Goal: Transaction & Acquisition: Purchase product/service

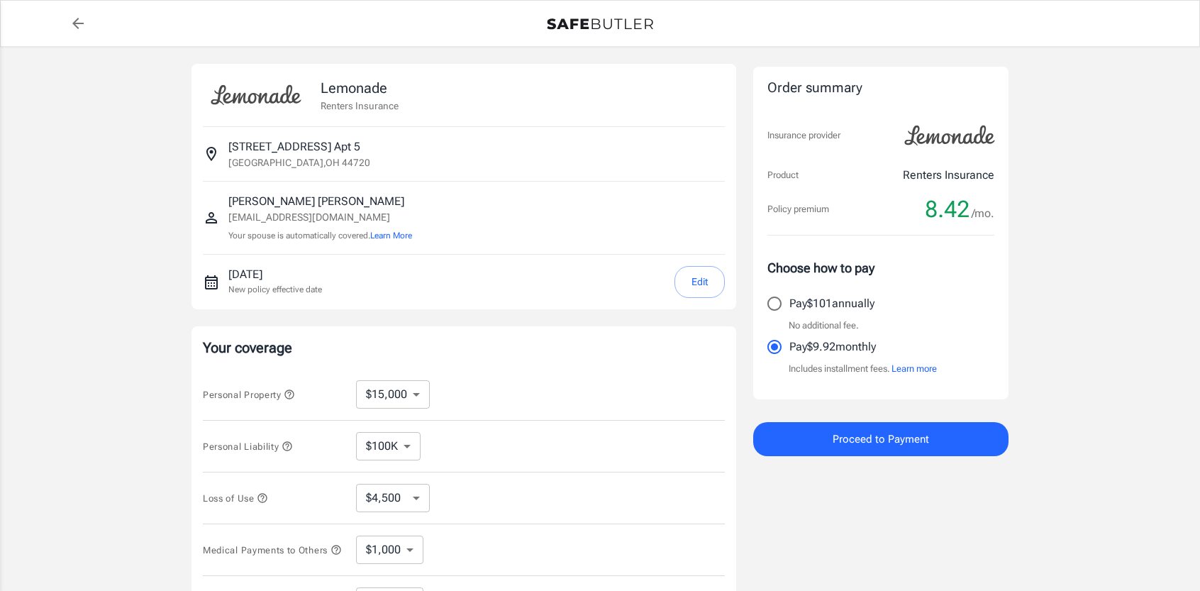
select select "15000"
select select "500"
click at [404, 389] on select "$10,000 $15,000 $20,000 $25,000 $30,000 $40,000 $50,000 $100K $150K $200K $250K" at bounding box center [393, 394] width 74 height 28
select select "10000"
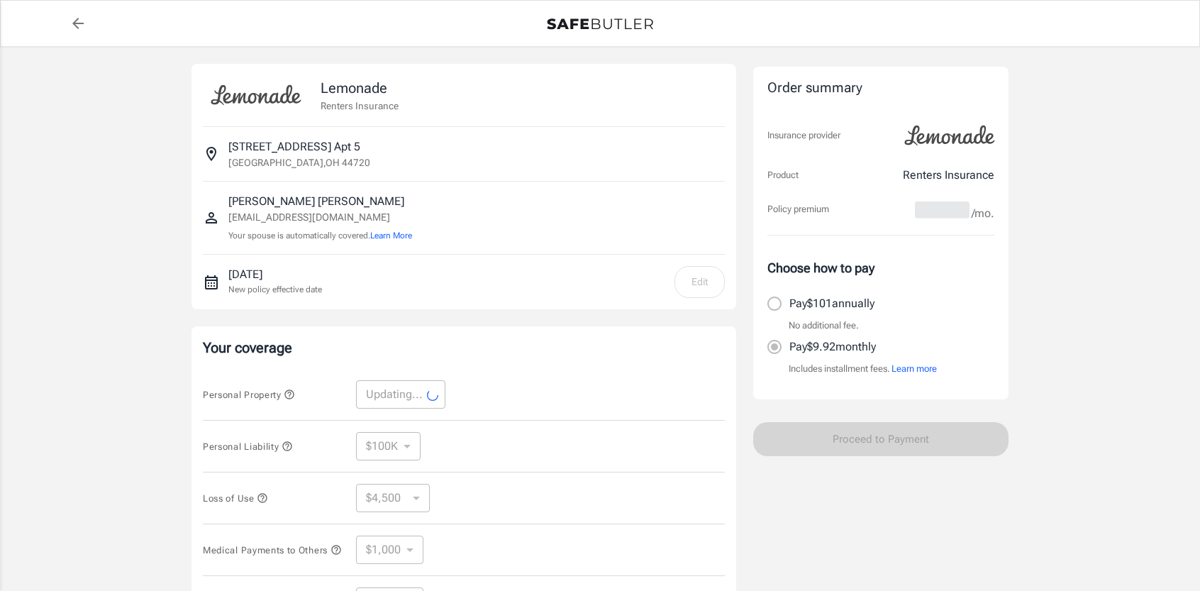
select select "10000"
select select "3000"
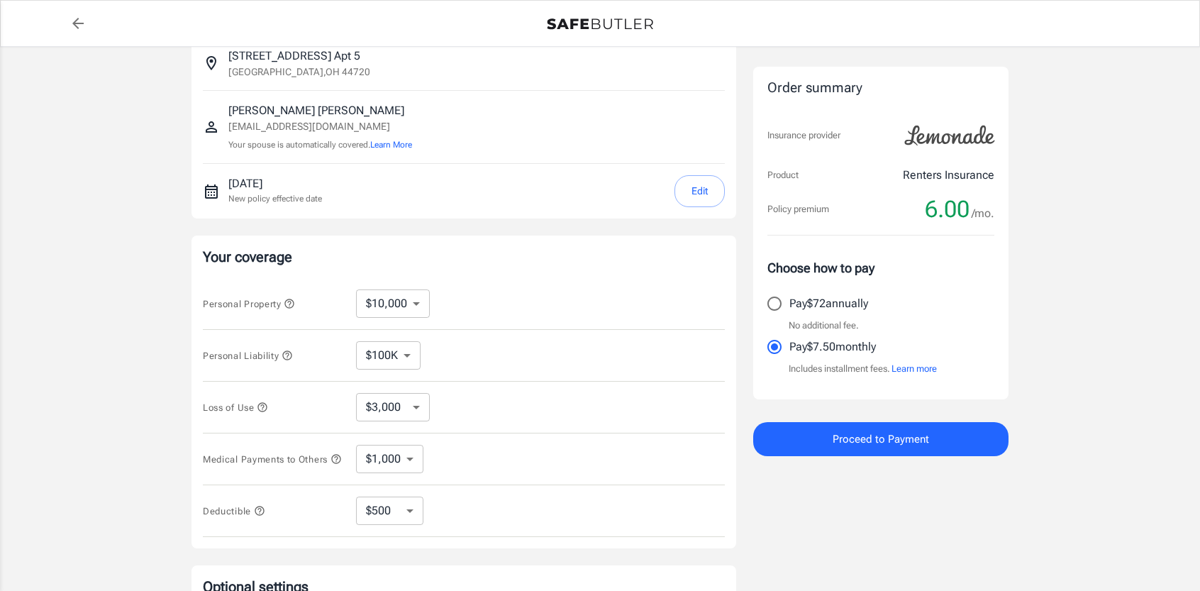
scroll to position [91, 0]
click at [382, 351] on select "$100K $300K $500K" at bounding box center [388, 355] width 65 height 28
click at [387, 401] on select "$3,000 $6,000 $12,000 $21,000 $36,000 $60,000 $96,000 $153K $198K" at bounding box center [393, 405] width 74 height 28
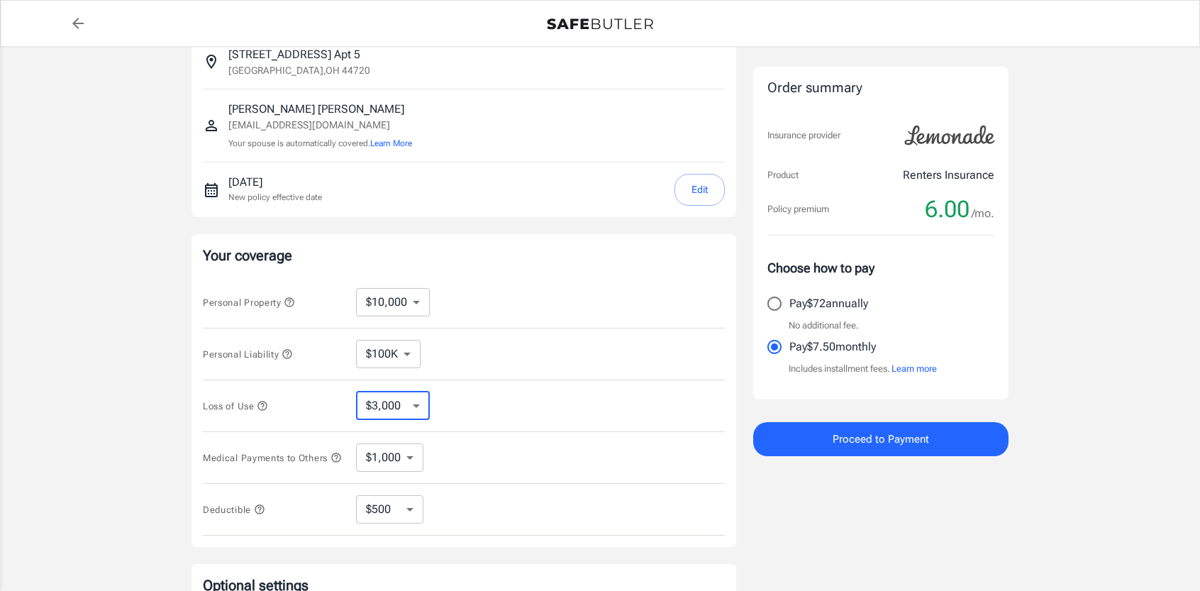
click at [387, 401] on select "$3,000 $6,000 $12,000 $21,000 $36,000 $60,000 $96,000 $153K $198K" at bounding box center [393, 405] width 74 height 28
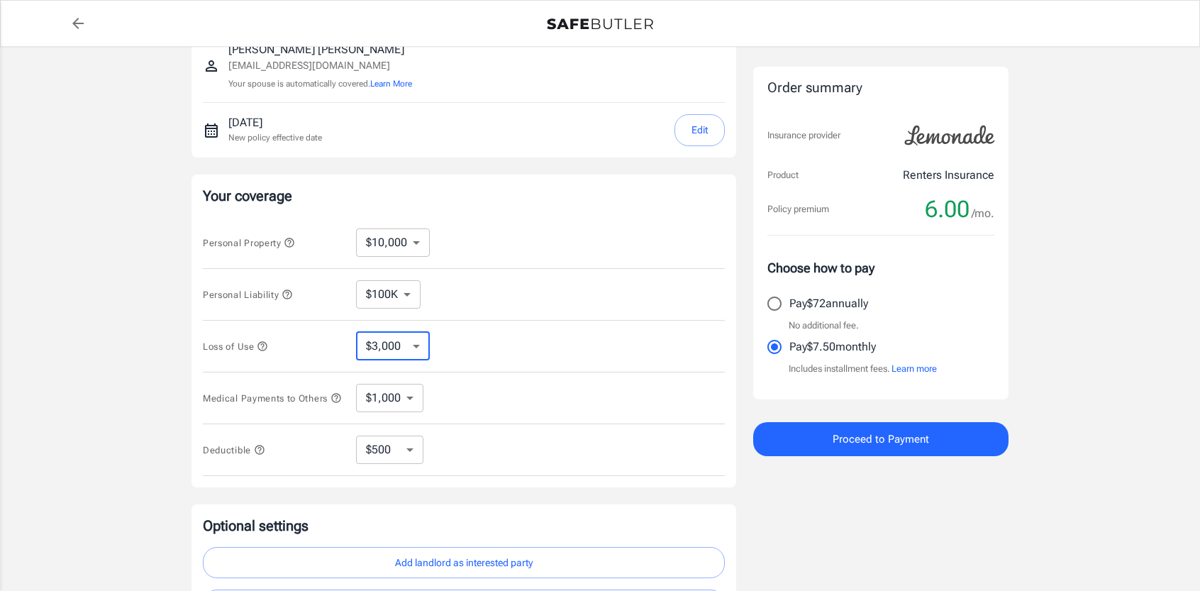
scroll to position [231, 0]
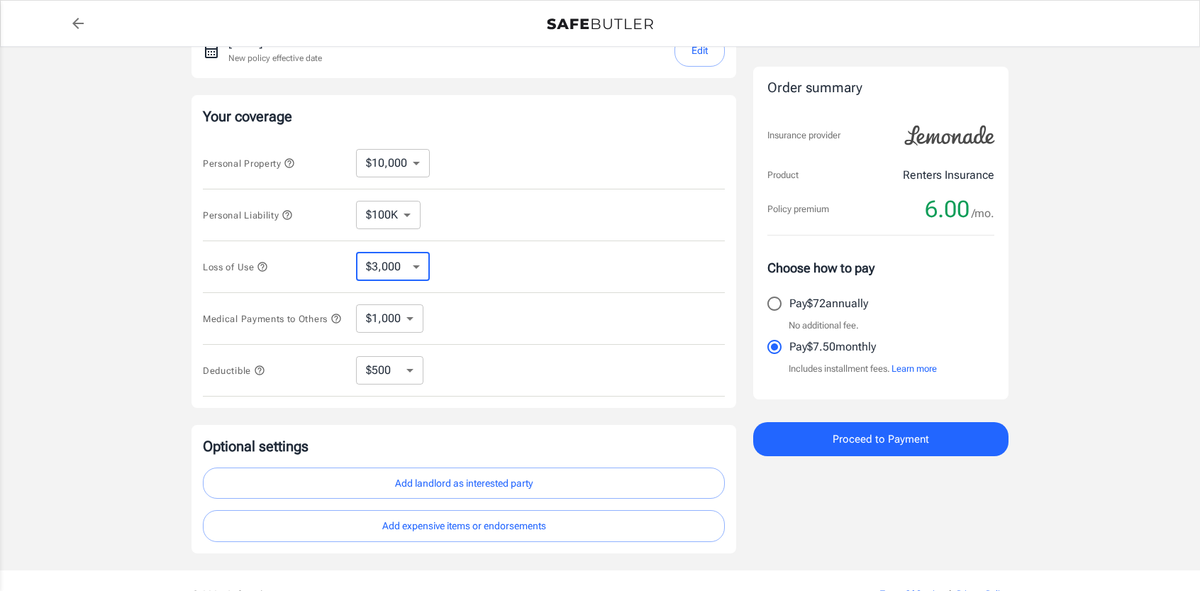
click at [405, 325] on select "$1,000 $3,000 $5,000" at bounding box center [389, 318] width 67 height 28
click at [405, 362] on select "$250 $500 $1,000 $2,500" at bounding box center [389, 370] width 67 height 28
select select "250"
click at [391, 377] on select "$250 $500 $1,000 $2,500" at bounding box center [389, 370] width 67 height 28
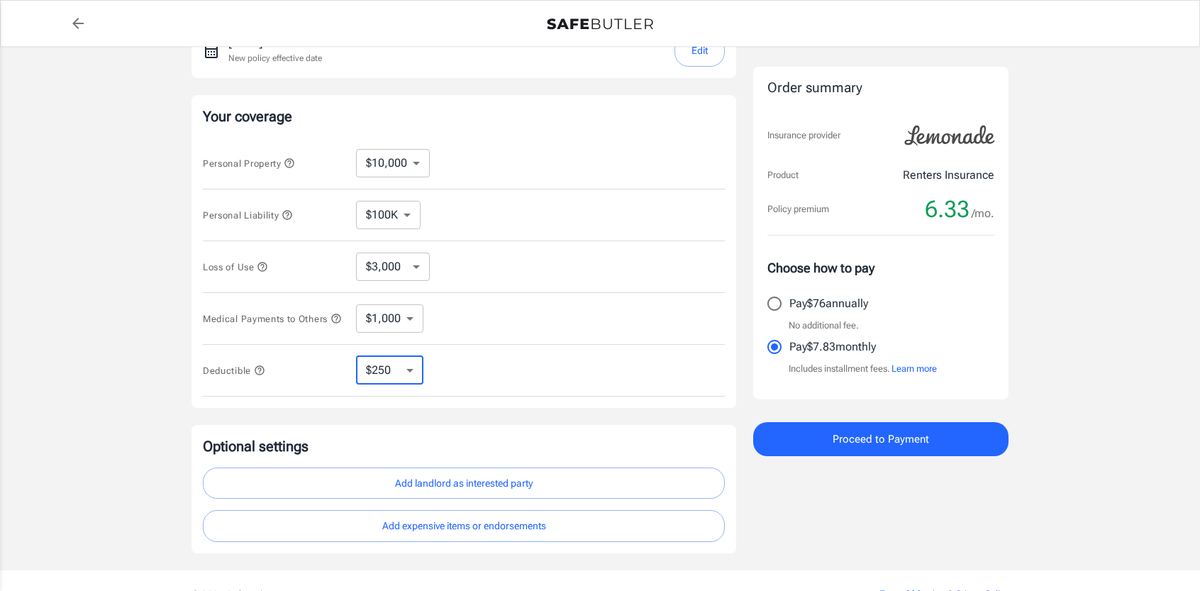
select select "2500"
click at [408, 379] on select "$250 $500 $1,000 $2,500" at bounding box center [389, 370] width 67 height 28
select select "500"
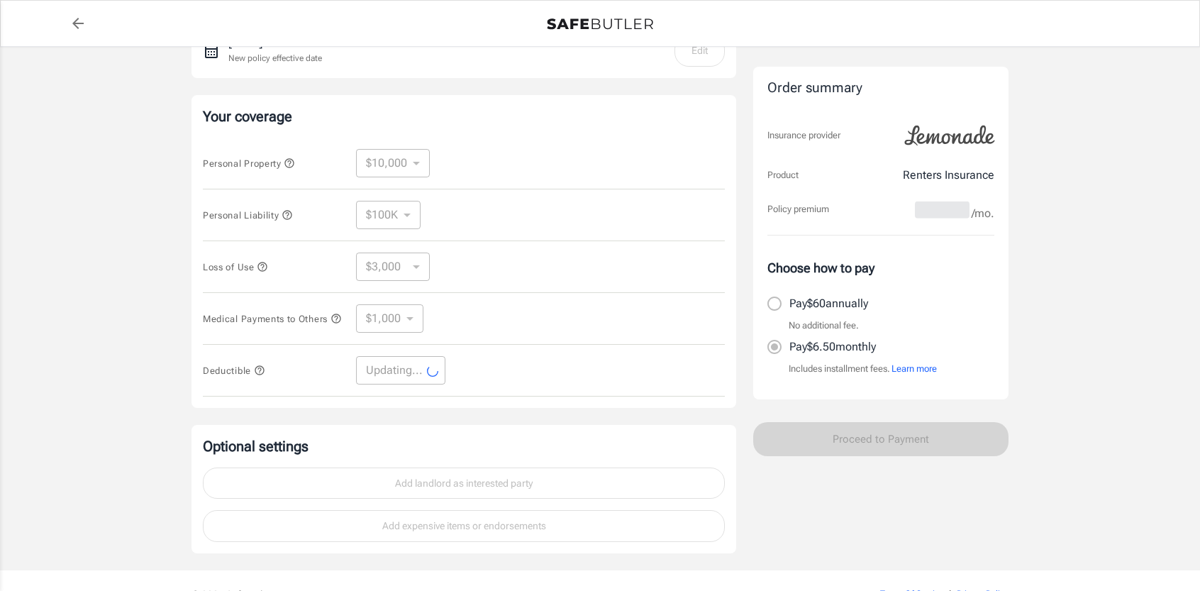
select select "500"
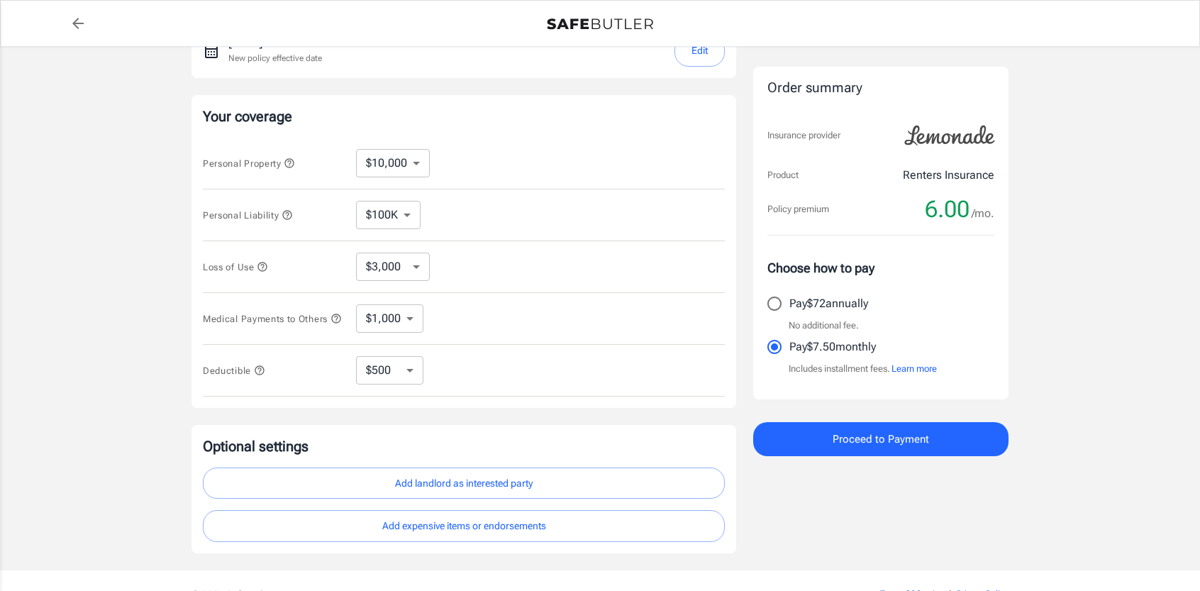
click at [382, 164] on select "$10,000 $15,000 $20,000 $25,000 $30,000 $40,000 $50,000 $100K $150K $200K $250K" at bounding box center [393, 163] width 74 height 28
select select "15000"
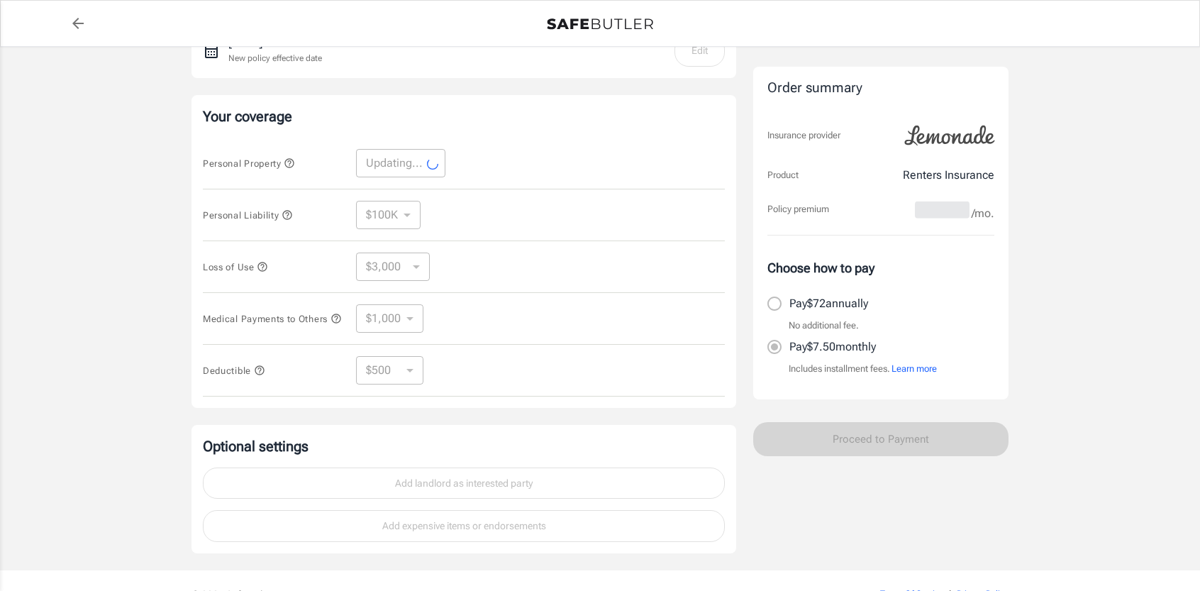
select select "15000"
select select "4500"
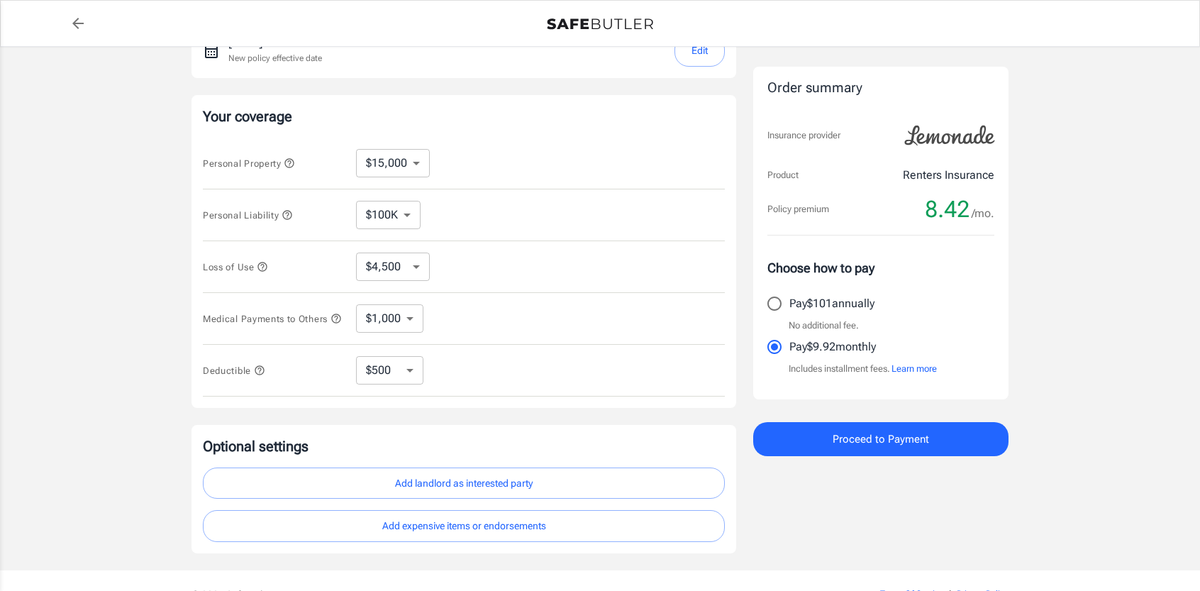
click at [398, 173] on select "$10,000 $15,000 $20,000 $25,000 $30,000 $40,000 $50,000 $100K $150K $200K $250K" at bounding box center [393, 163] width 74 height 28
select select "10000"
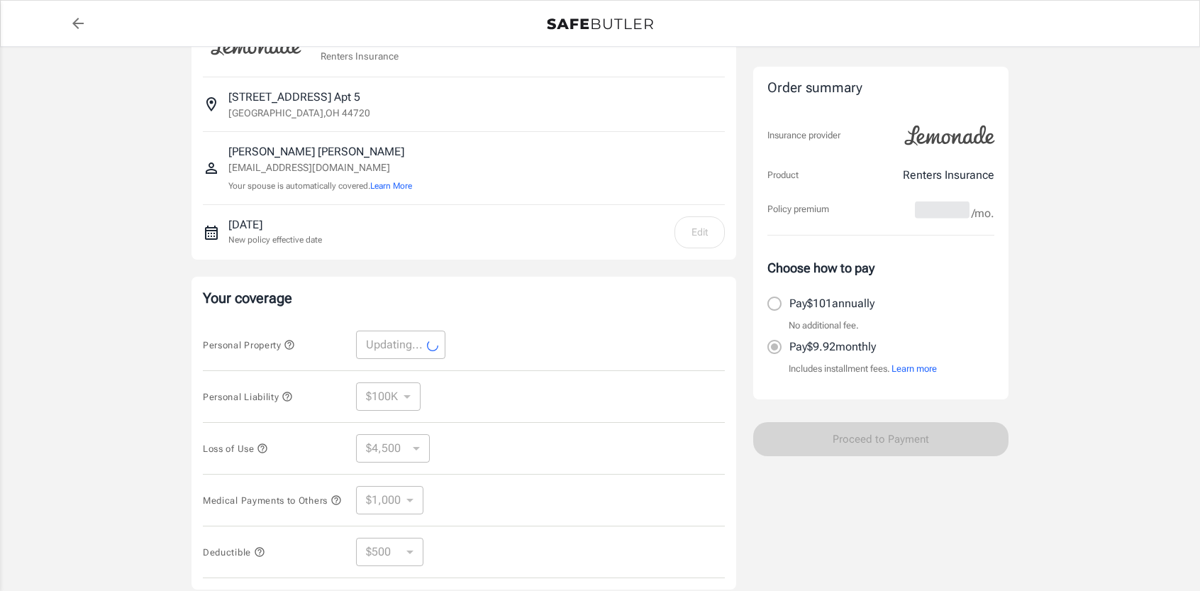
scroll to position [0, 0]
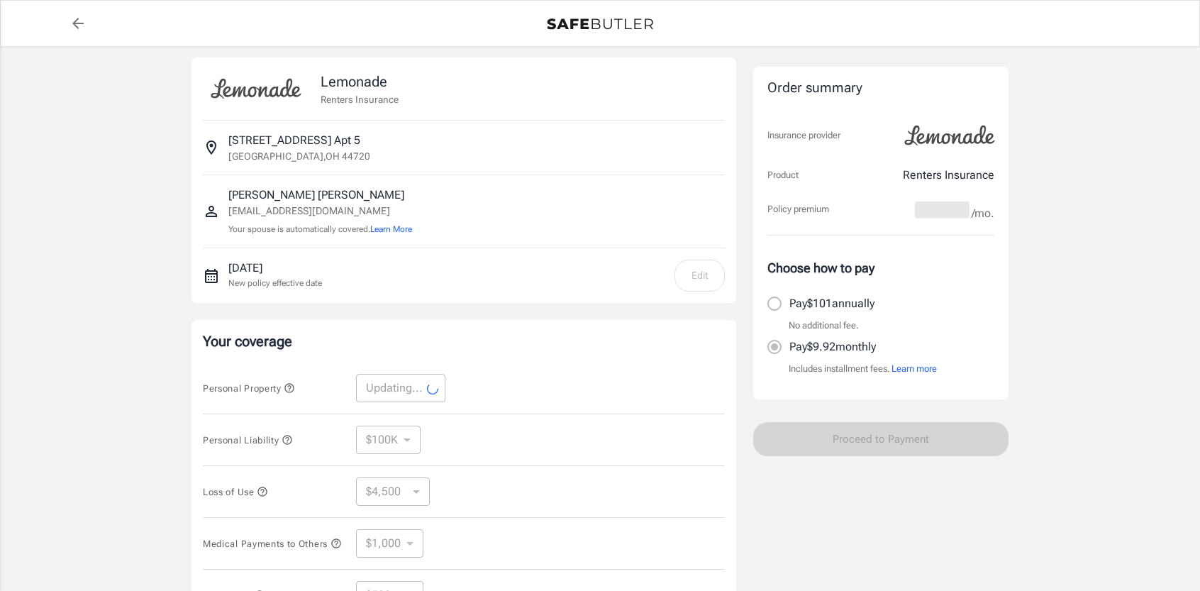
select select "10000"
select select "3000"
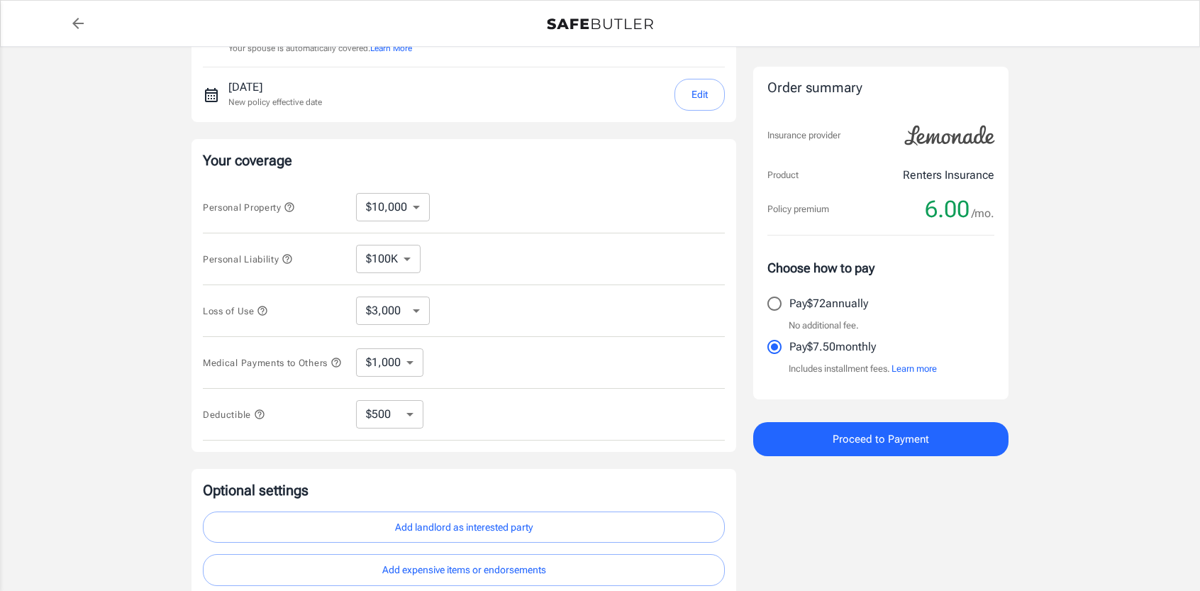
scroll to position [188, 0]
click at [384, 218] on select "$10,000 $15,000 $20,000 $25,000 $30,000 $40,000 $50,000 $100K $150K $200K $250K" at bounding box center [393, 206] width 74 height 28
click at [408, 217] on select "$10,000 $15,000 $20,000 $25,000 $30,000 $40,000 $50,000 $100K $150K $200K $250K" at bounding box center [393, 206] width 74 height 28
click at [530, 233] on div "Personal Liability $100K $300K $500K ​" at bounding box center [464, 259] width 522 height 52
click at [408, 208] on select "$10,000 $15,000 $20,000 $25,000 $30,000 $40,000 $50,000 $100K $150K $200K $250K" at bounding box center [393, 206] width 74 height 28
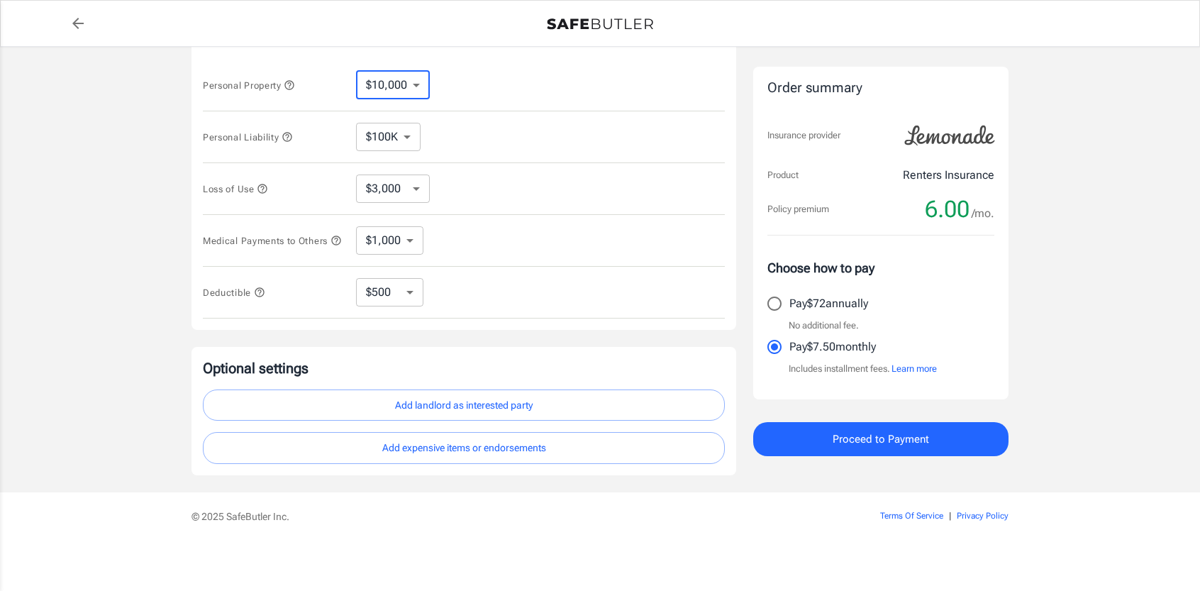
scroll to position [311, 0]
click at [475, 416] on button "Add landlord as interested party" at bounding box center [464, 405] width 522 height 32
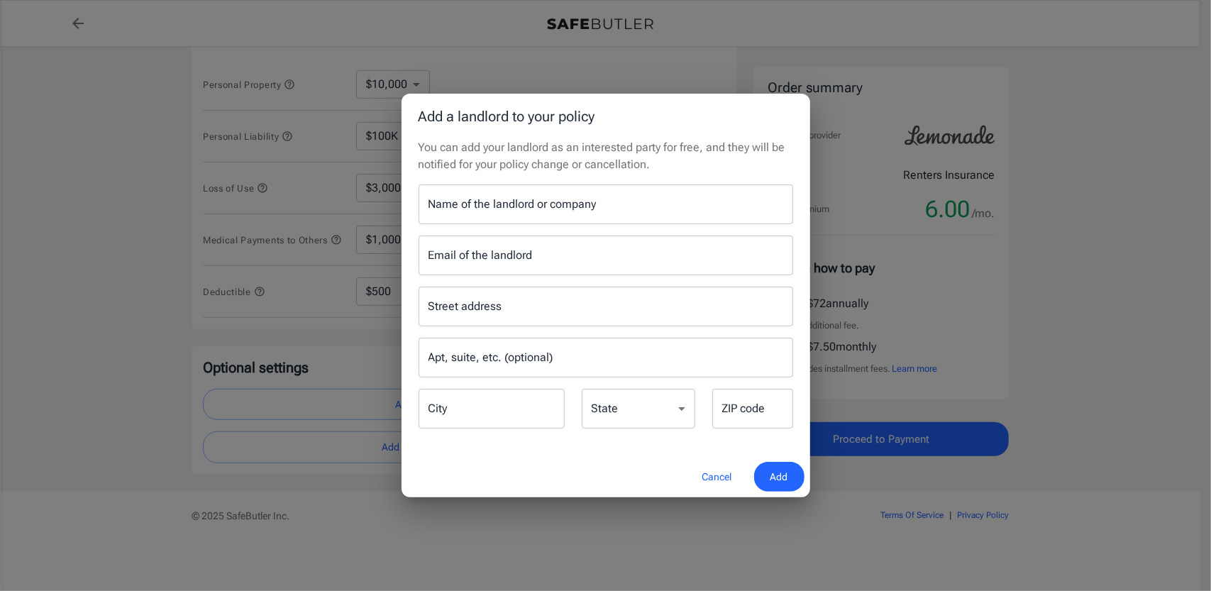
click at [465, 217] on input "Name of the landlord or company" at bounding box center [605, 204] width 374 height 40
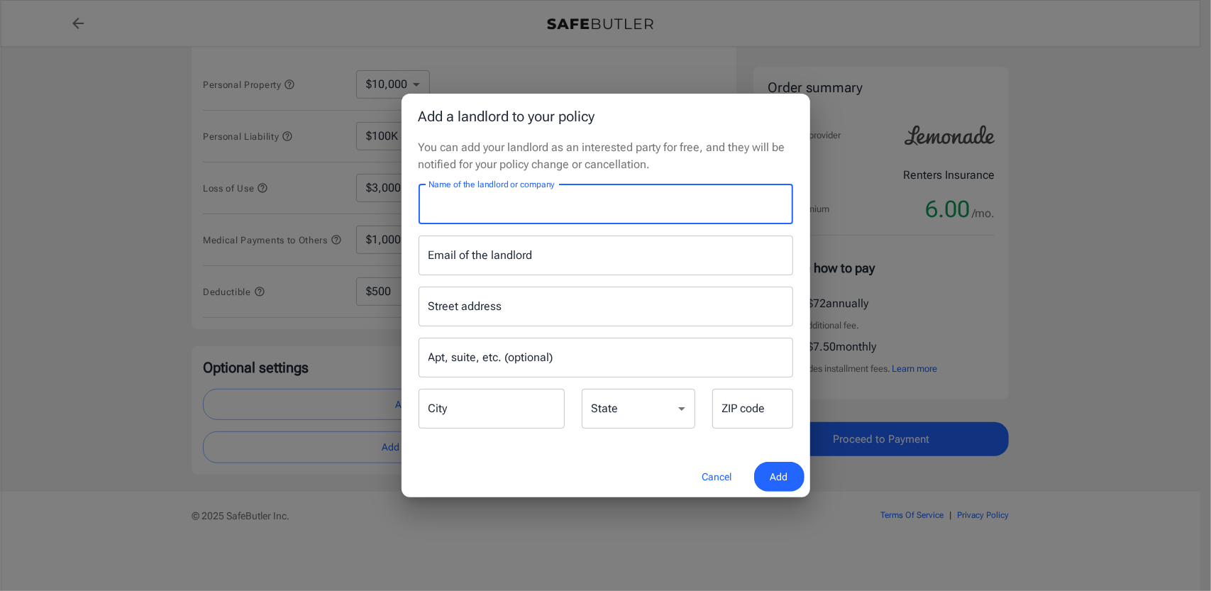
click at [465, 217] on input "Name of the landlord or company" at bounding box center [605, 204] width 374 height 40
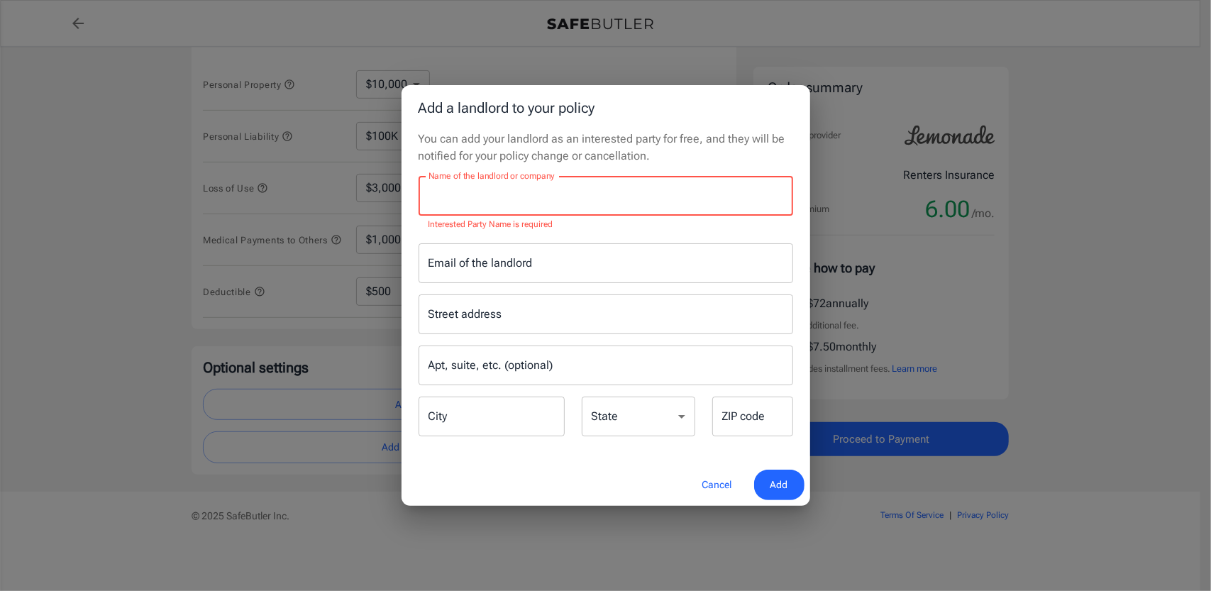
click at [499, 199] on input "Name of the landlord or company" at bounding box center [605, 196] width 374 height 40
click at [521, 200] on input "Name of the landlord or company" at bounding box center [605, 196] width 374 height 40
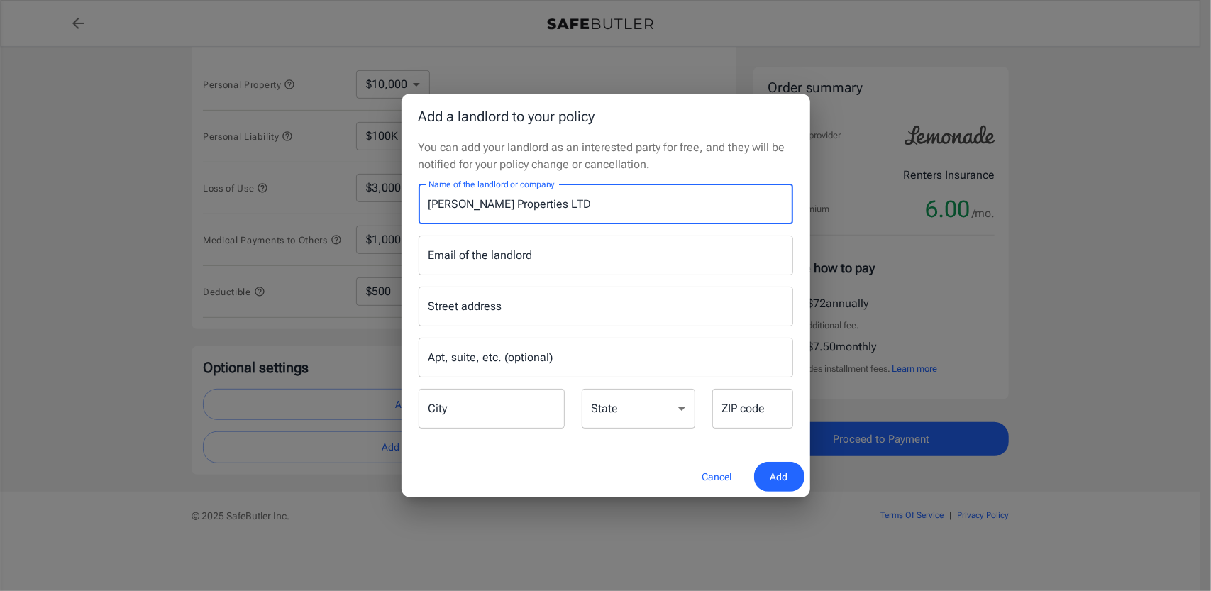
type input "[PERSON_NAME] Properties LTD"
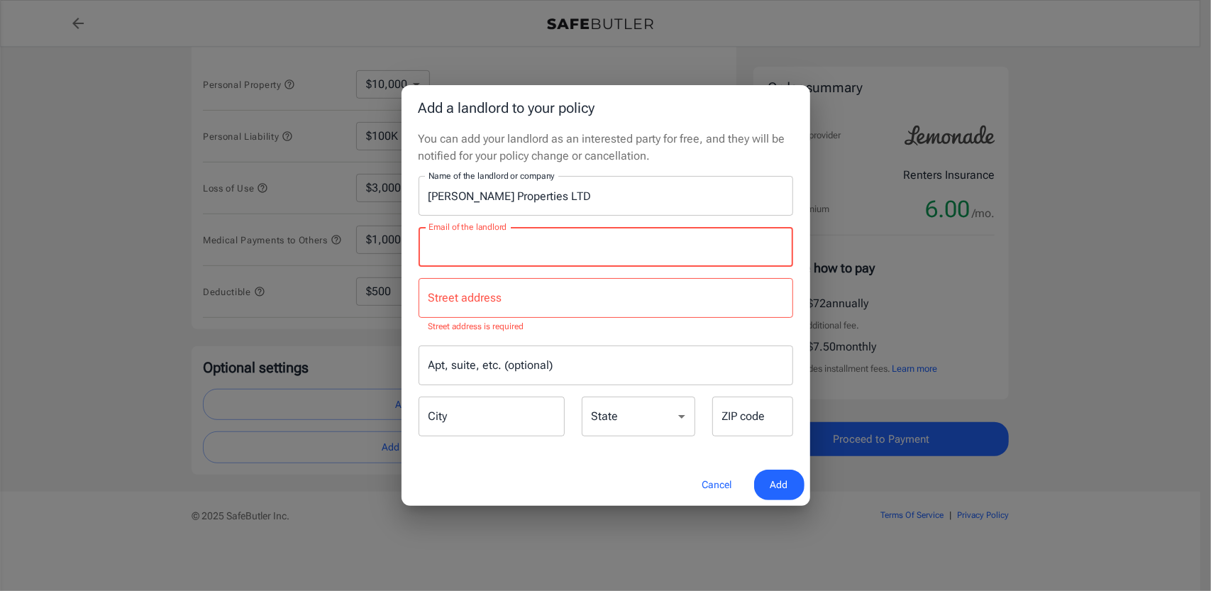
click at [624, 250] on input "Email of the landlord" at bounding box center [605, 247] width 374 height 40
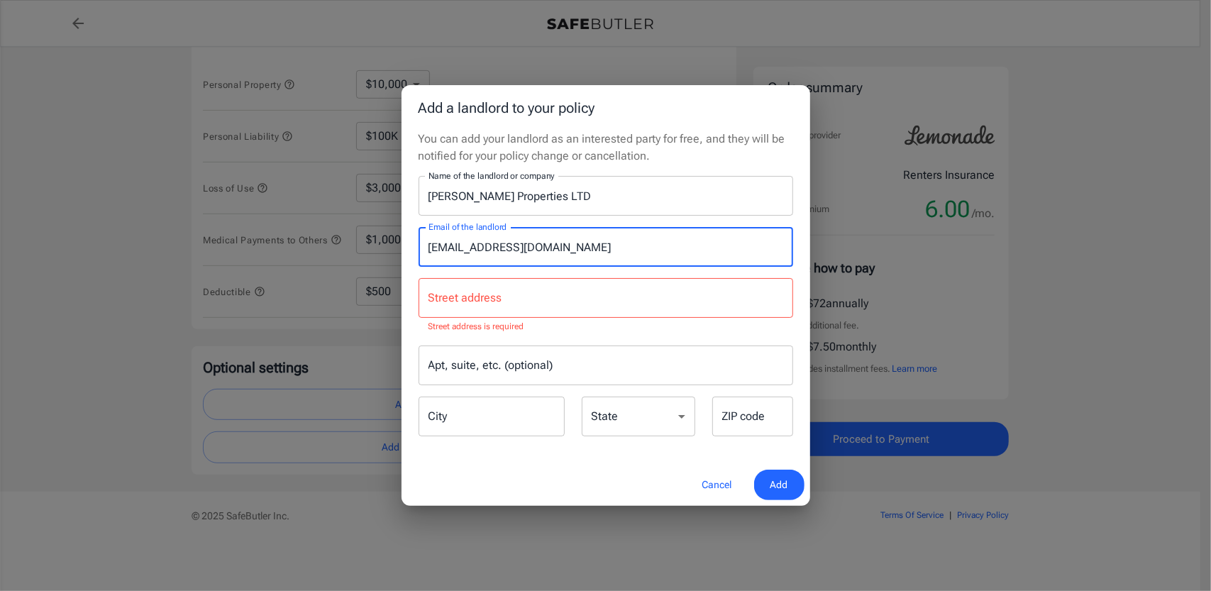
type input "[EMAIL_ADDRESS][DOMAIN_NAME]"
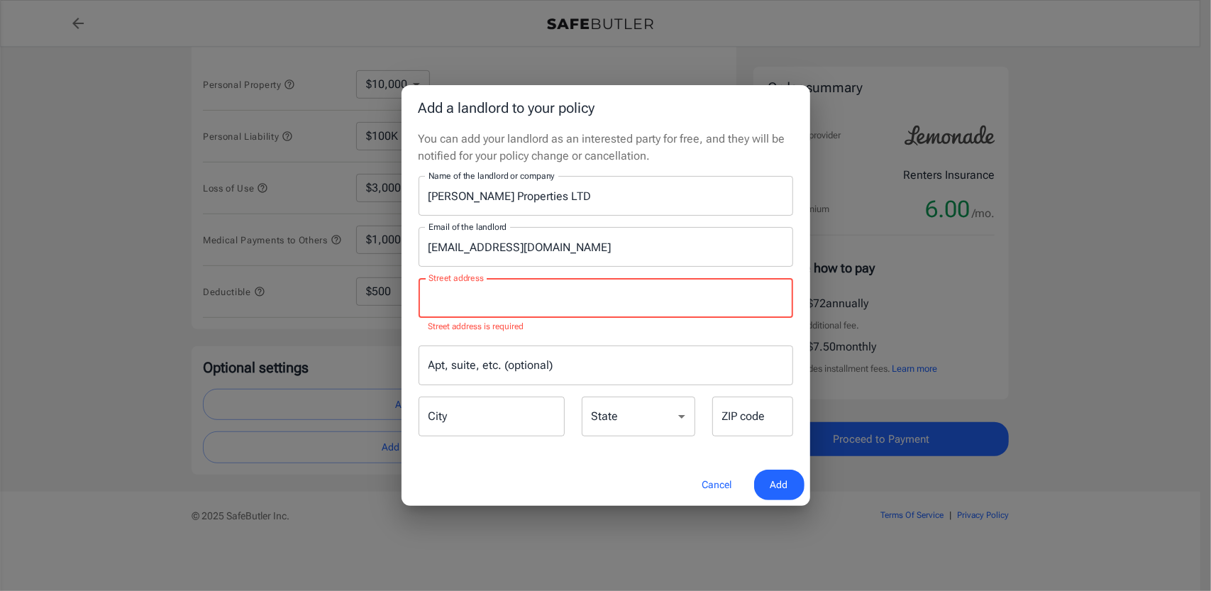
paste input "[STREET_ADDRESS]"
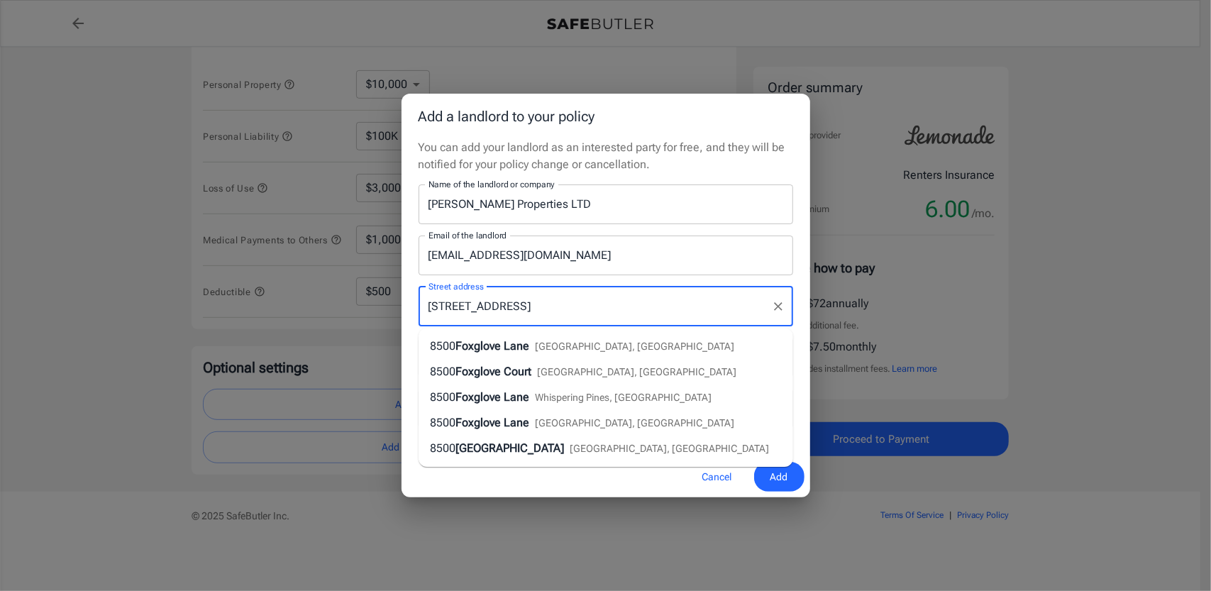
type input "[STREET_ADDRESS]"
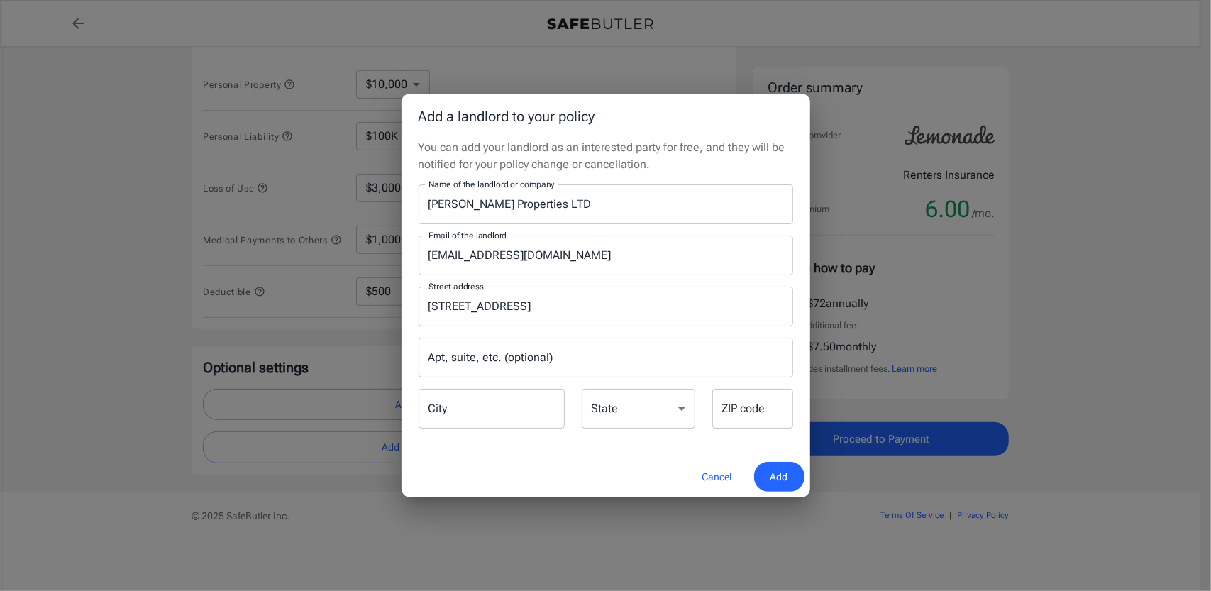
click at [628, 471] on div "Cancel Add" at bounding box center [605, 477] width 408 height 42
click at [524, 400] on input "City" at bounding box center [491, 409] width 146 height 40
type input "[PERSON_NAME]"
select select "OH"
type input "44216"
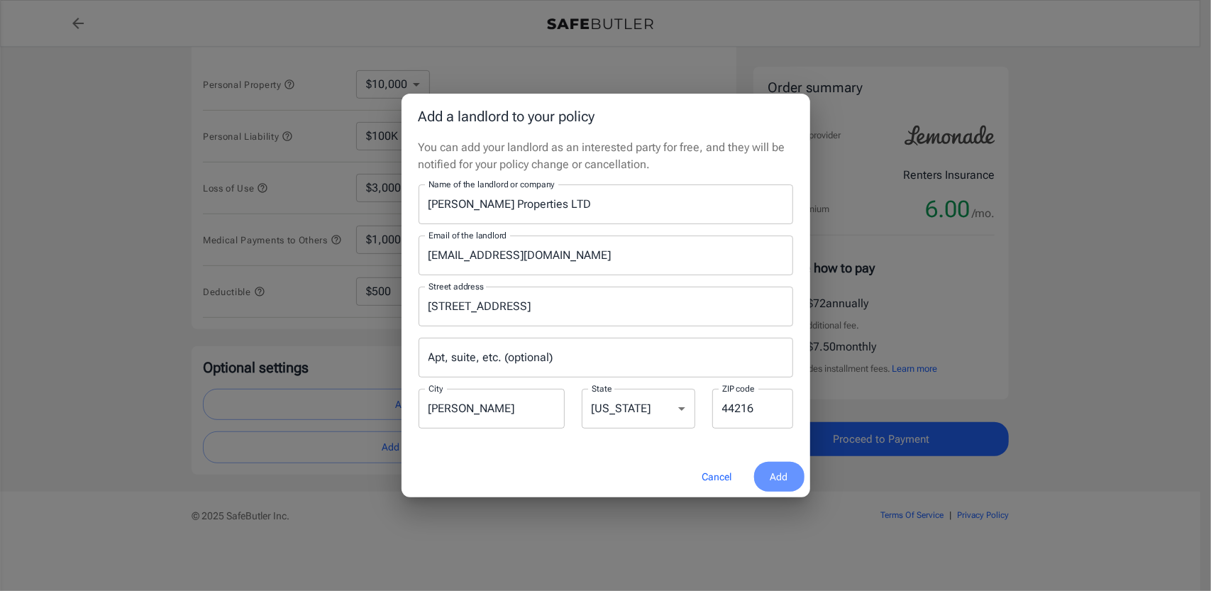
click at [778, 474] on span "Add" at bounding box center [779, 477] width 18 height 18
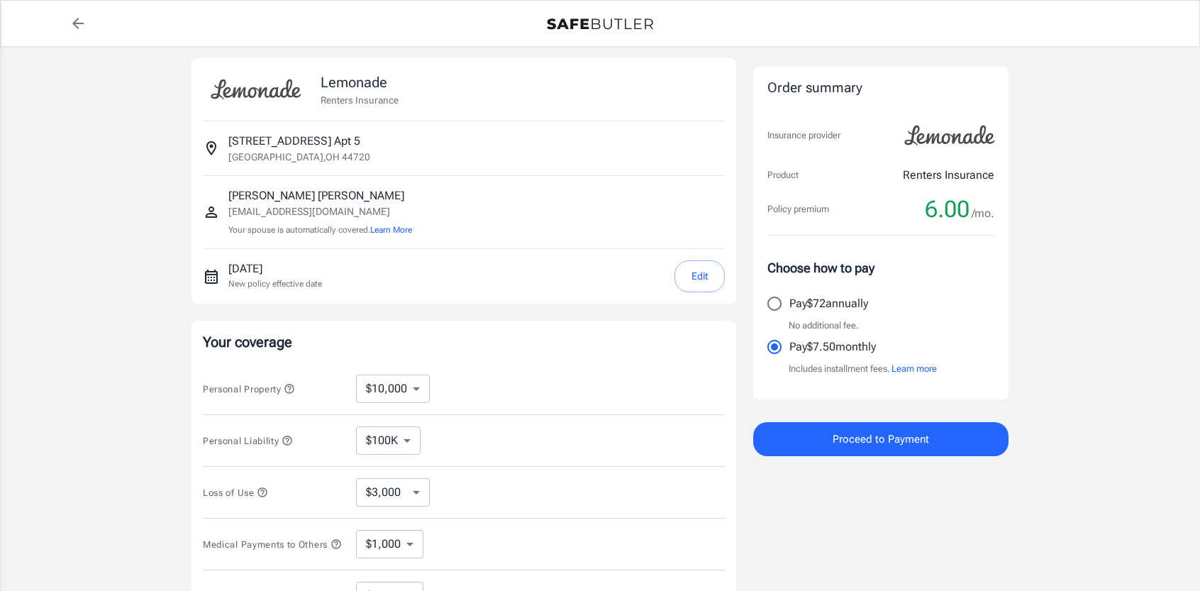
scroll to position [0, 0]
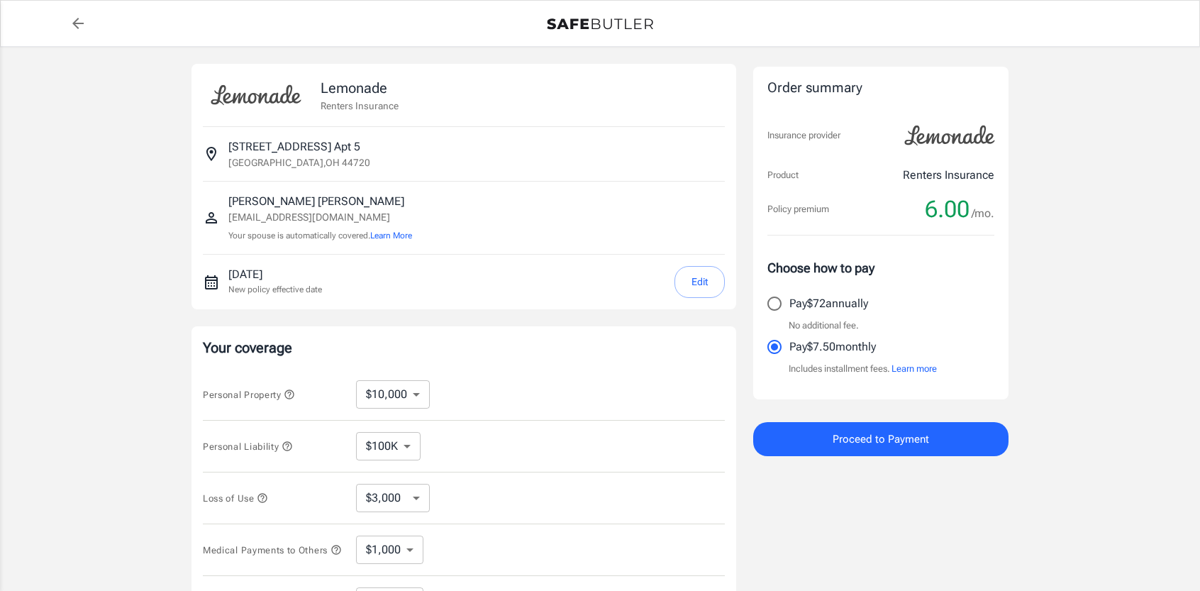
click at [903, 427] on button "Proceed to Payment" at bounding box center [880, 439] width 255 height 34
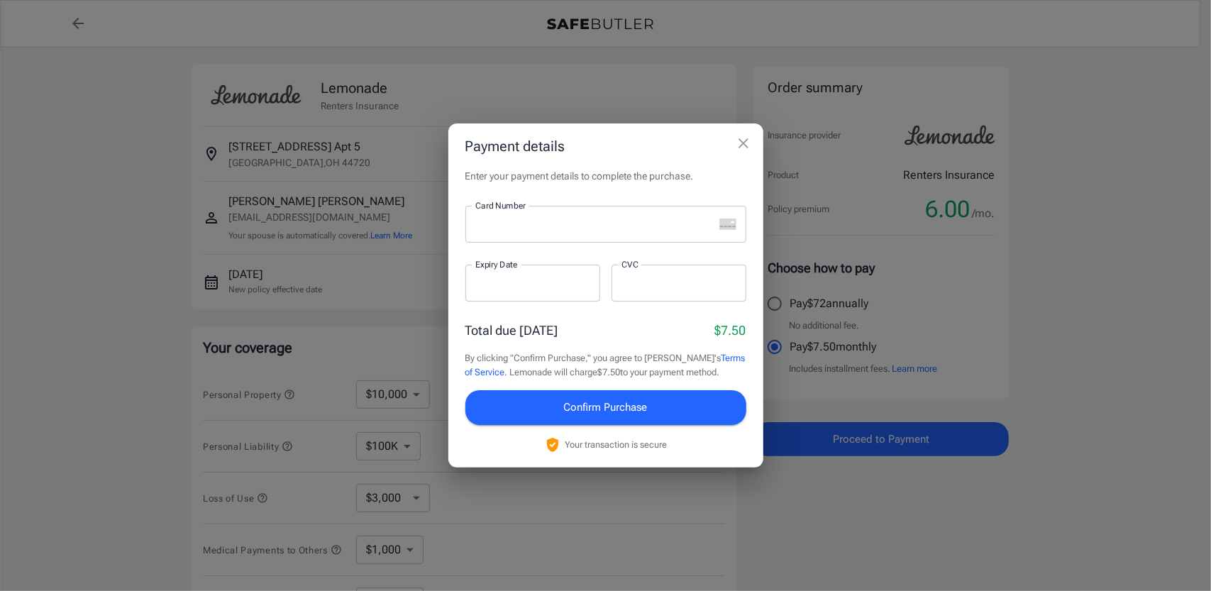
click at [1071, 240] on div "Payment details Enter your payment details to complete the purchase. Card Numbe…" at bounding box center [605, 295] width 1211 height 591
click at [747, 143] on icon "close" at bounding box center [743, 143] width 17 height 17
